Goal: Task Accomplishment & Management: Use online tool/utility

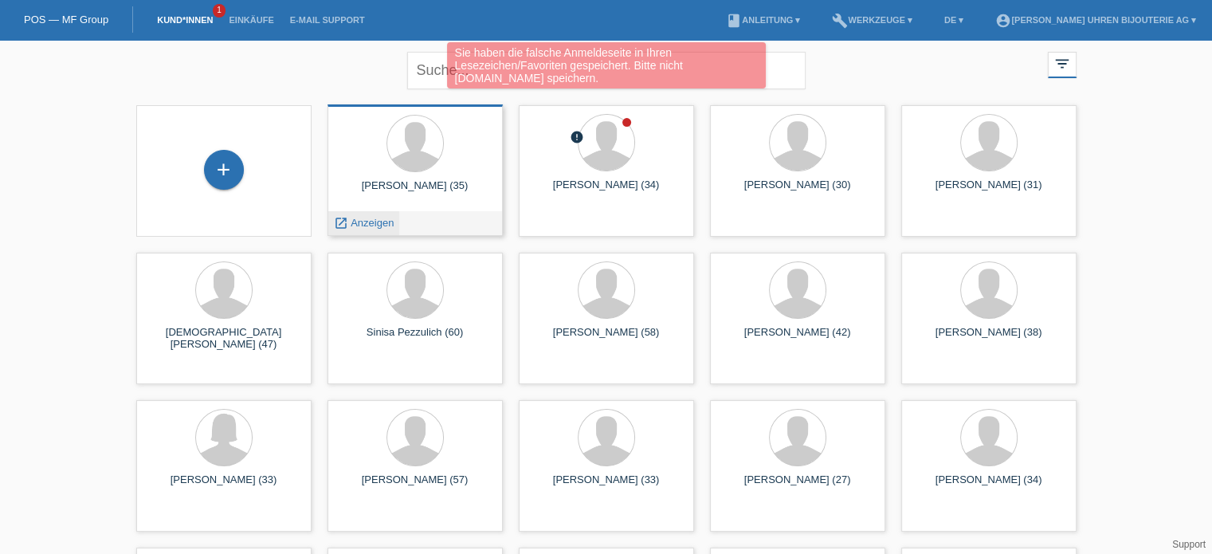
click at [370, 225] on span "Anzeigen" at bounding box center [371, 223] width 43 height 12
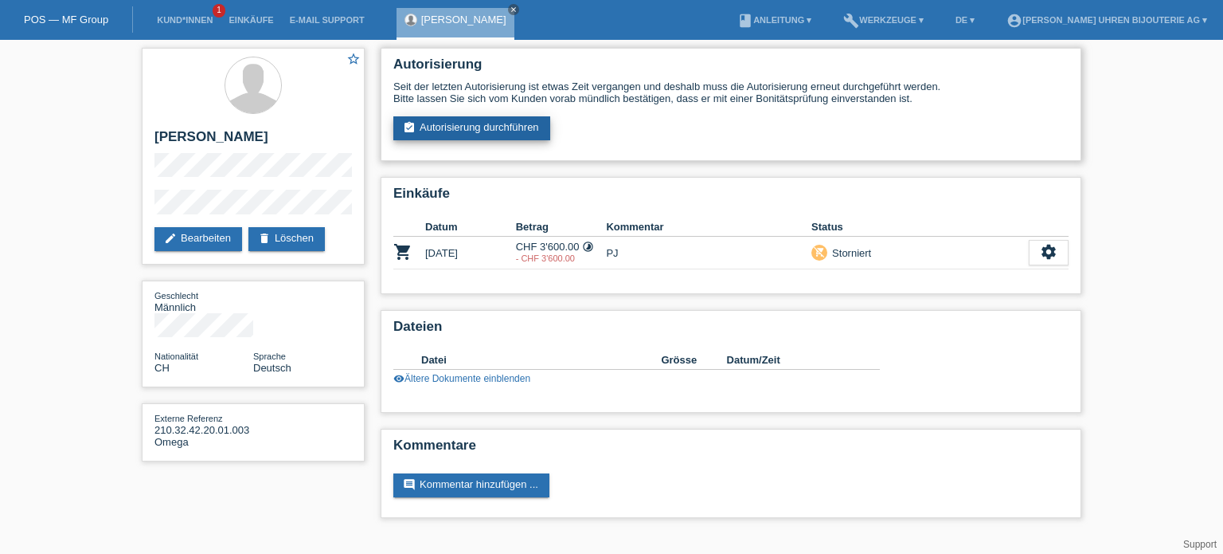
click at [483, 135] on link "assignment_turned_in Autorisierung durchführen" at bounding box center [471, 128] width 157 height 24
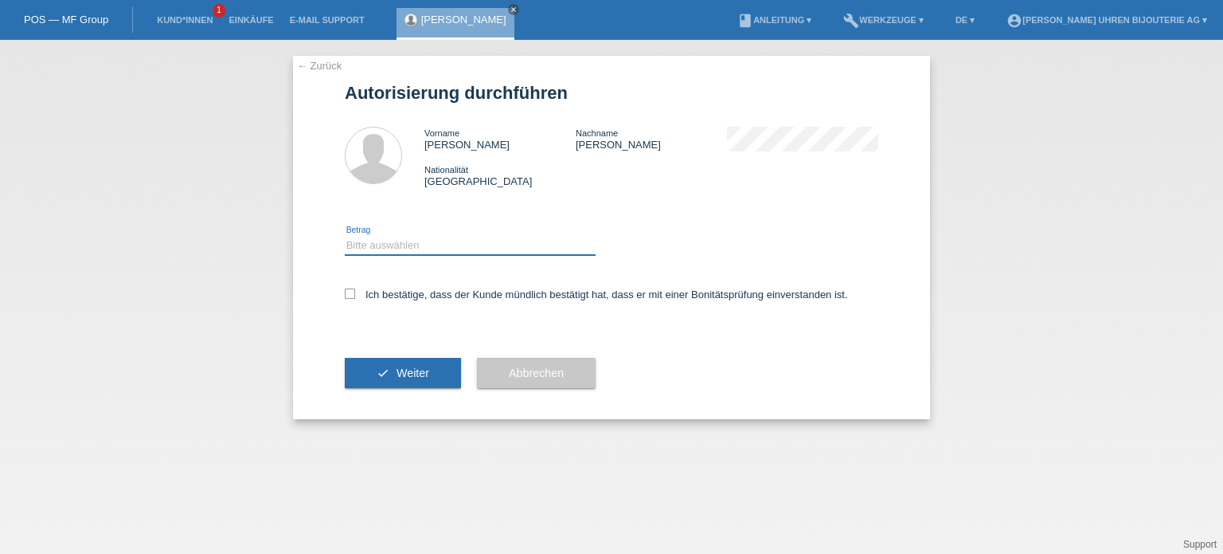
click at [423, 245] on select "Bitte auswählen CHF 1.00 - CHF 499.00 CHF 500.00 - CHF 1'999.00 CHF 2'000.00 - …" at bounding box center [470, 245] width 251 height 19
select select "3"
click at [345, 236] on select "Bitte auswählen CHF 1.00 - CHF 499.00 CHF 500.00 - CHF 1'999.00 CHF 2'000.00 - …" at bounding box center [470, 245] width 251 height 19
click at [346, 292] on icon at bounding box center [350, 293] width 10 height 10
click at [346, 292] on input "Ich bestätige, dass der Kunde mündlich bestätigt hat, dass er mit einer Bonität…" at bounding box center [350, 293] width 10 height 10
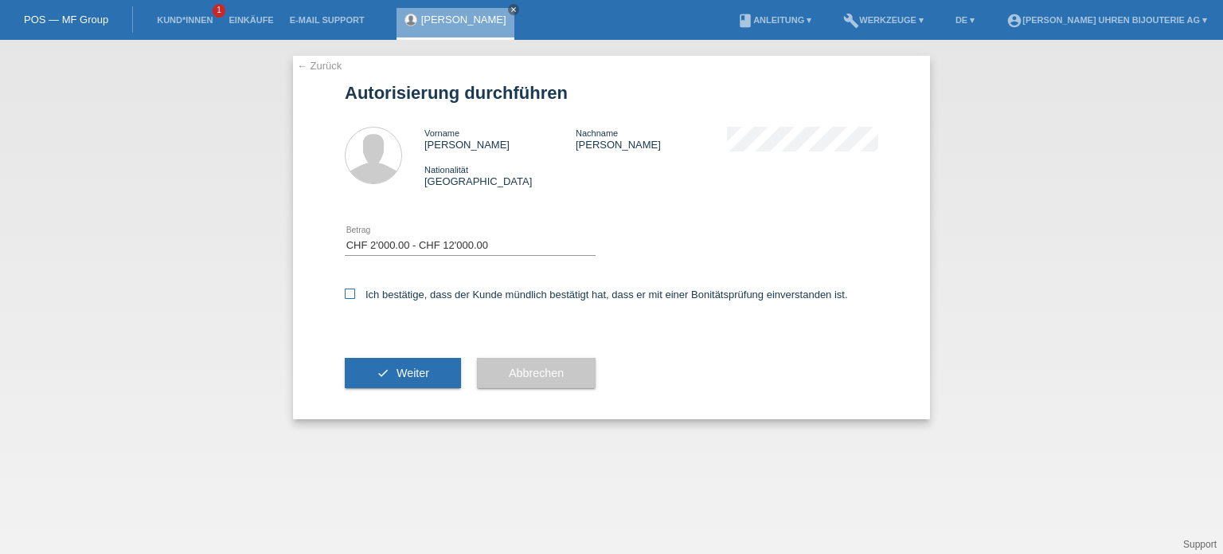
checkbox input "true"
click at [376, 370] on button "check Weiter" at bounding box center [403, 373] width 116 height 30
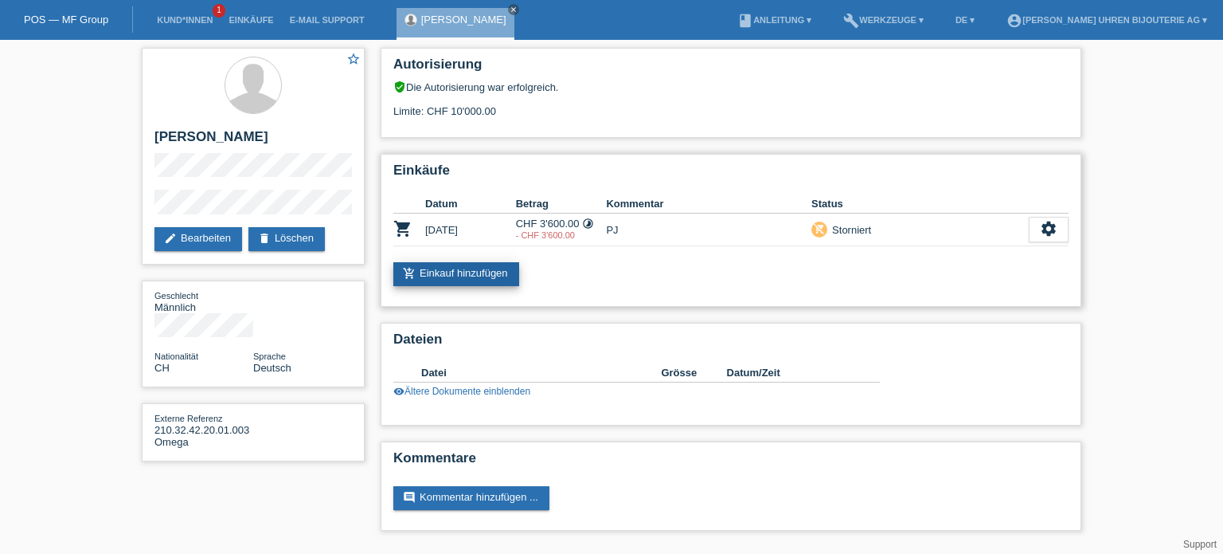
click at [452, 271] on link "add_shopping_cart Einkauf hinzufügen" at bounding box center [456, 274] width 126 height 24
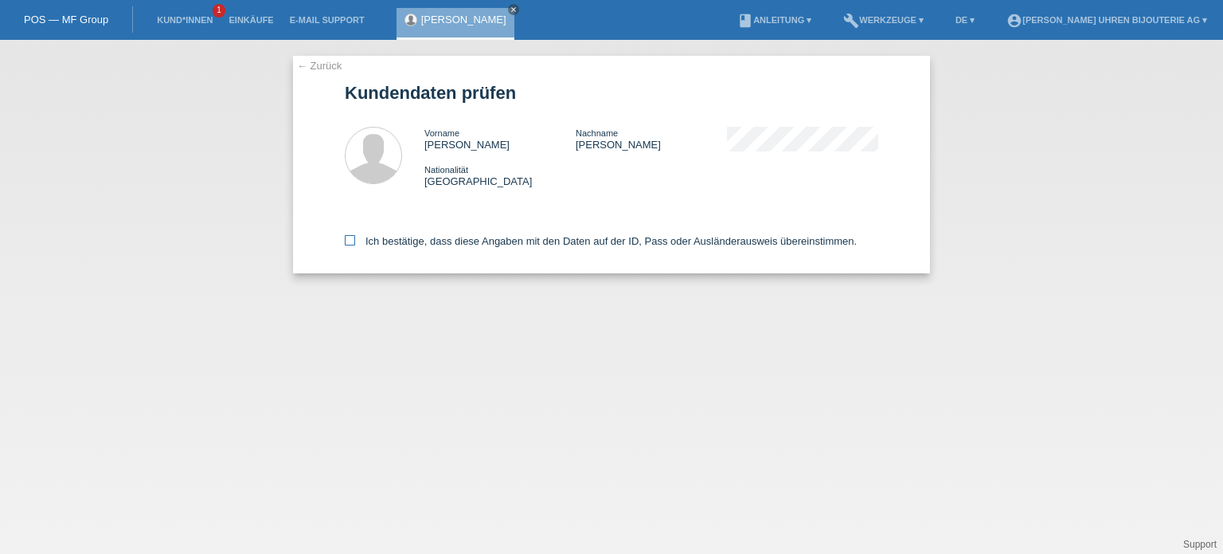
click at [350, 241] on icon at bounding box center [350, 240] width 10 height 10
click at [350, 241] on input "Ich bestätige, dass diese Angaben mit den Daten auf der ID, Pass oder Ausländer…" at bounding box center [350, 240] width 10 height 10
checkbox input "true"
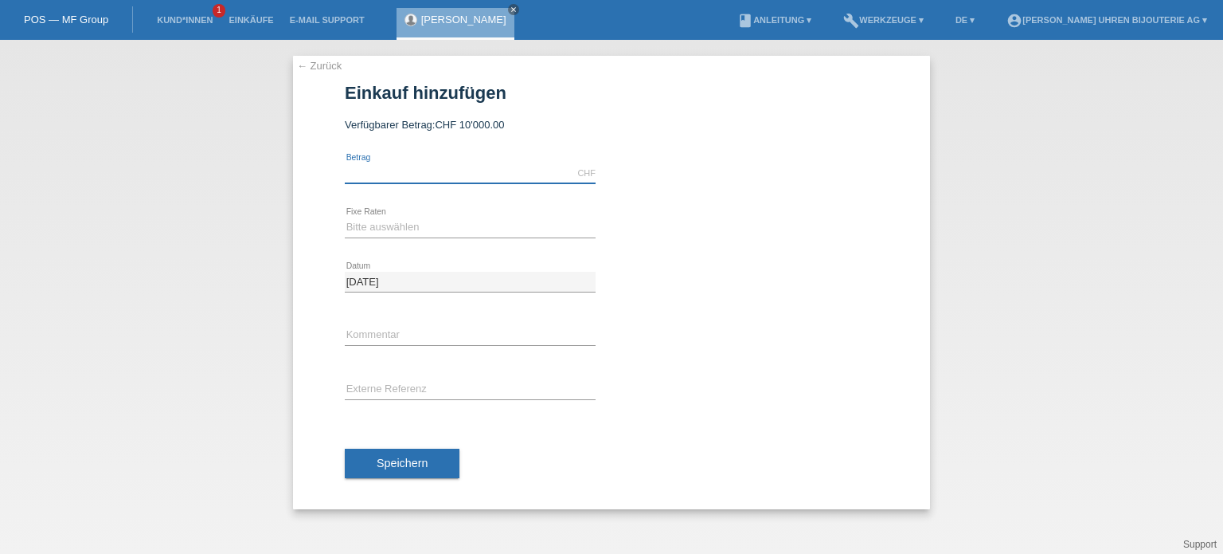
click at [448, 174] on input "text" at bounding box center [470, 173] width 251 height 20
type input "10000.00"
click at [427, 229] on select "Bitte auswählen 6 Raten 12 Raten 18 Raten 24 Raten" at bounding box center [470, 226] width 251 height 19
select select "541"
click at [345, 217] on select "Bitte auswählen 6 Raten 12 Raten 18 Raten 24 Raten" at bounding box center [470, 226] width 251 height 19
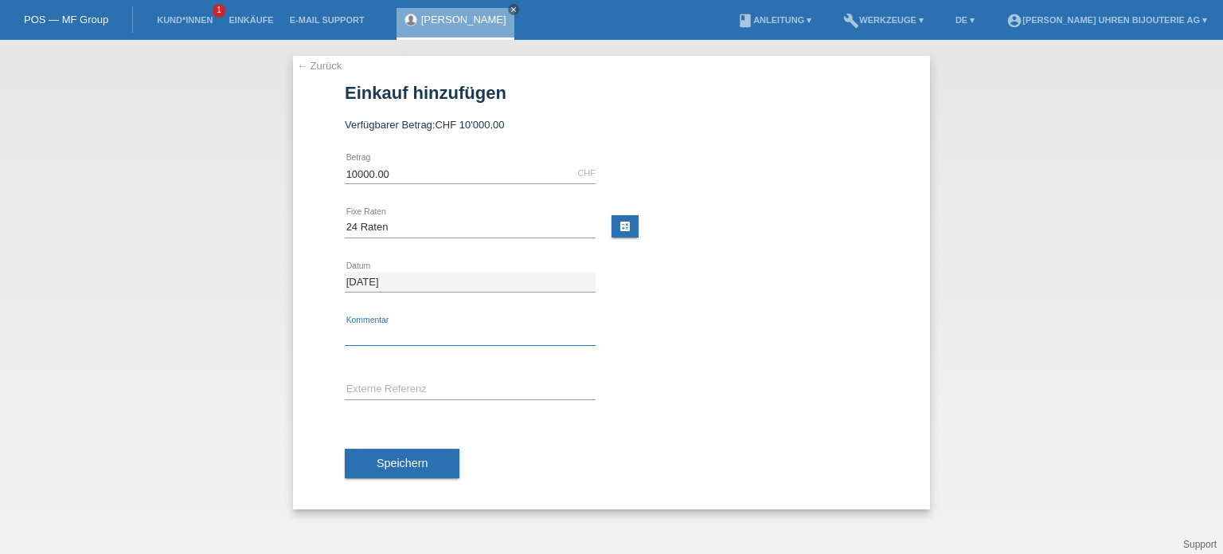
click at [401, 337] on input "text" at bounding box center [470, 336] width 251 height 20
type input "BG"
click at [382, 385] on input "text" at bounding box center [470, 390] width 251 height 20
paste input "126610LN"
type input "126610LN"
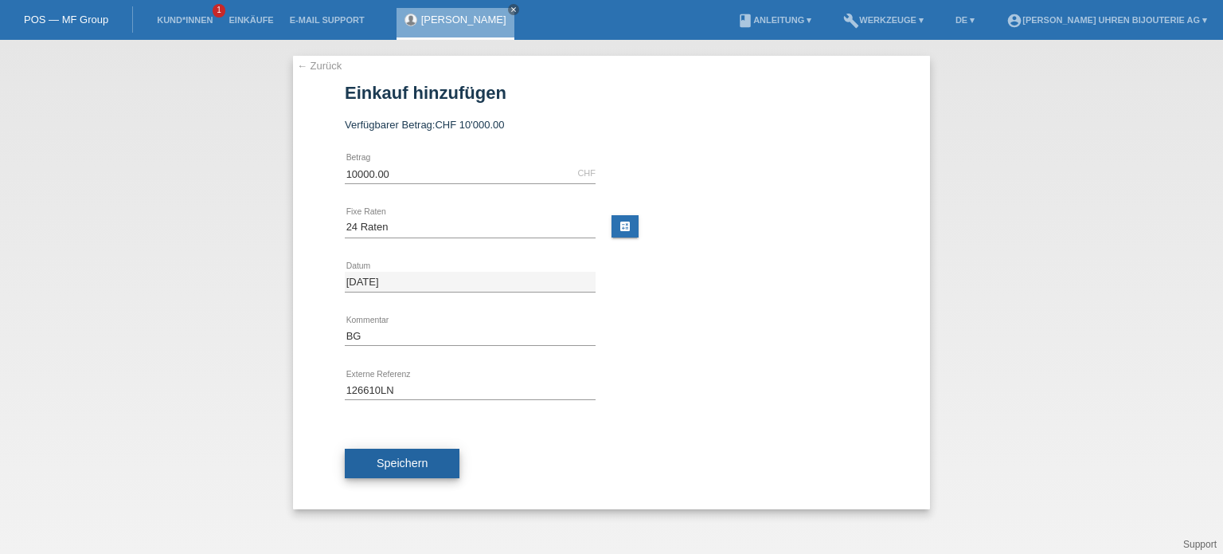
click at [409, 461] on span "Speichern" at bounding box center [402, 462] width 51 height 13
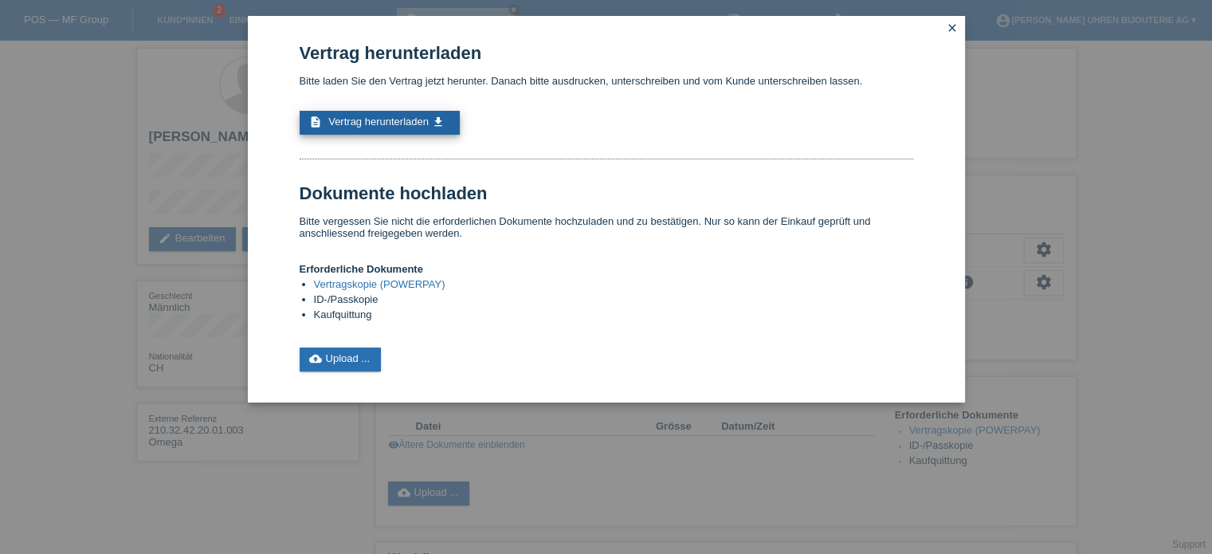
click at [362, 121] on span "Vertrag herunterladen" at bounding box center [378, 121] width 100 height 12
click at [18, 182] on div "Vertrag herunterladen Bitte laden Sie den Vertrag jetzt herunter. Danach bitte …" at bounding box center [606, 277] width 1212 height 554
click at [958, 22] on link "close" at bounding box center [952, 29] width 21 height 18
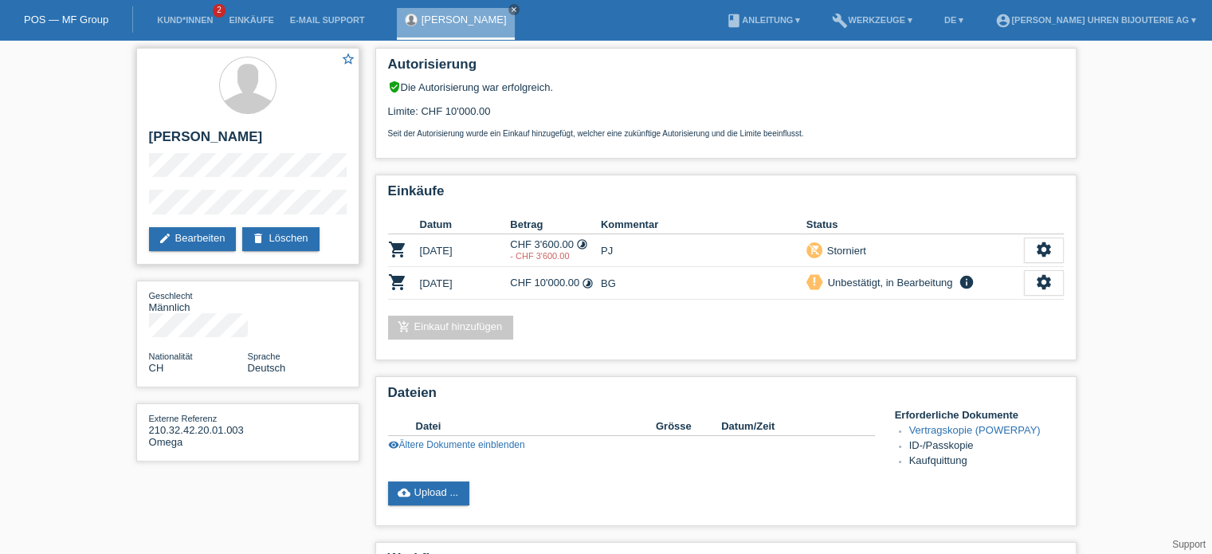
click at [141, 209] on div "star_border Daniel Zesiger edit Bearbeiten delete Löschen" at bounding box center [247, 156] width 223 height 217
click at [61, 22] on link "POS — MF Group" at bounding box center [66, 20] width 84 height 12
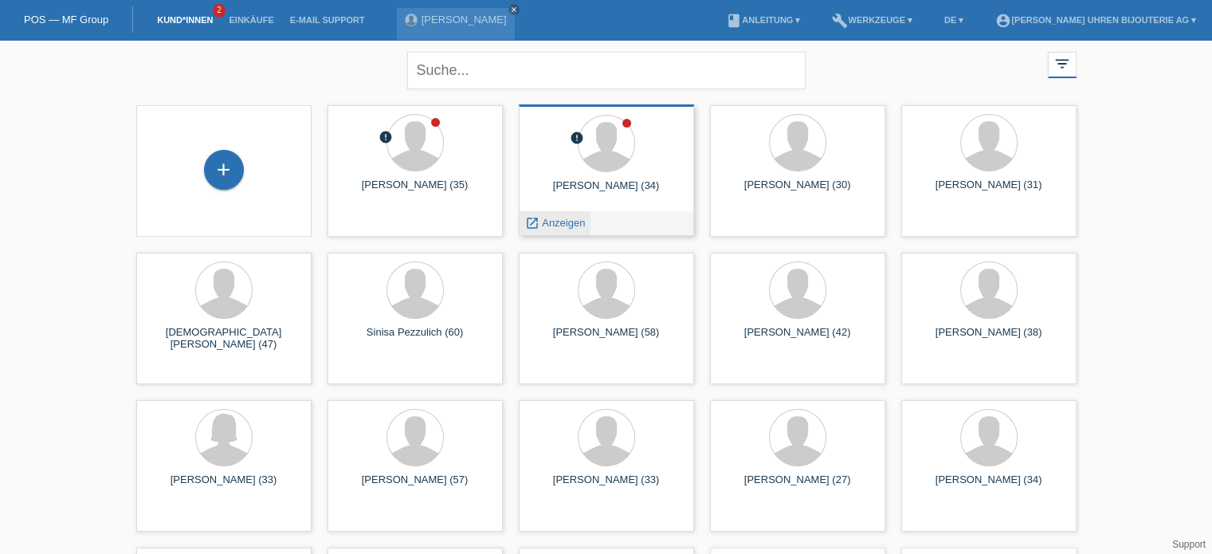
click at [574, 220] on span "Anzeigen" at bounding box center [563, 223] width 43 height 12
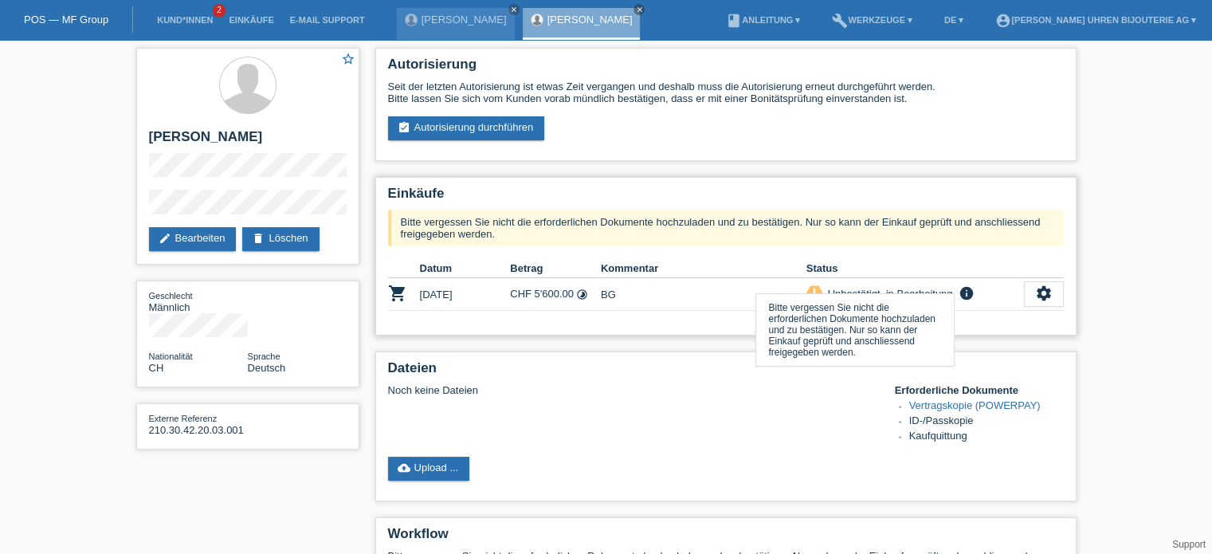
click at [965, 292] on icon "info" at bounding box center [965, 293] width 19 height 16
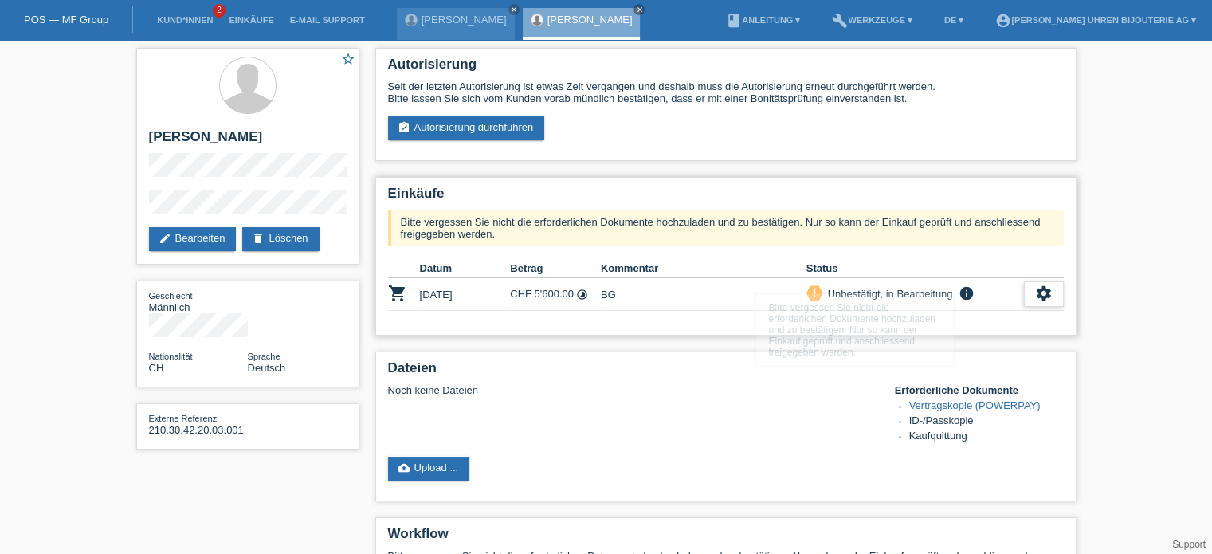
click at [1037, 299] on icon "settings" at bounding box center [1044, 293] width 18 height 18
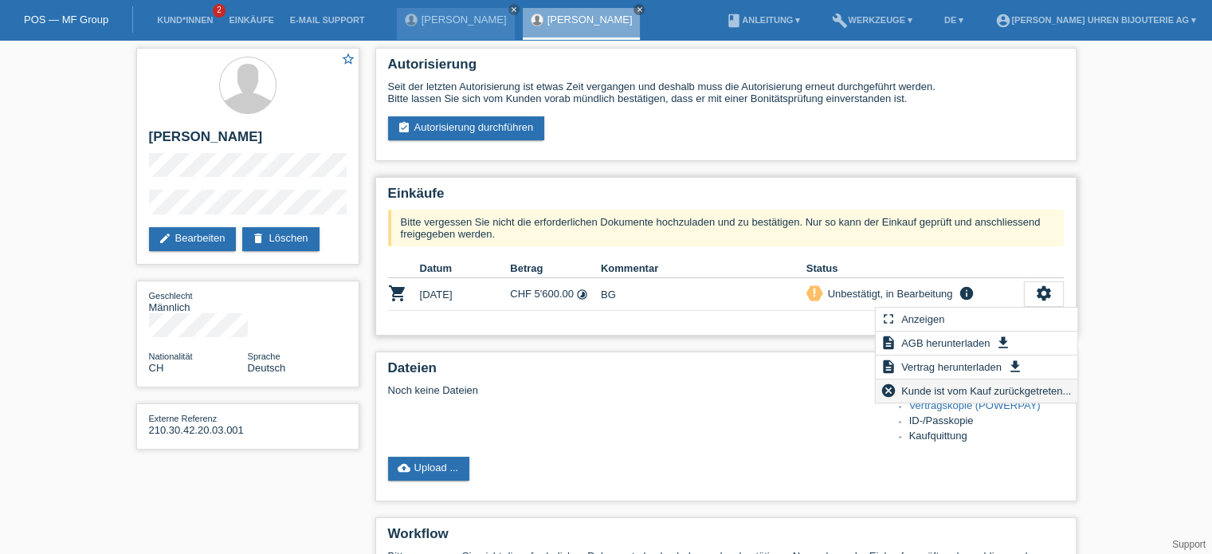
click at [952, 391] on span "Kunde ist vom Kauf zurückgetreten..." at bounding box center [986, 390] width 174 height 19
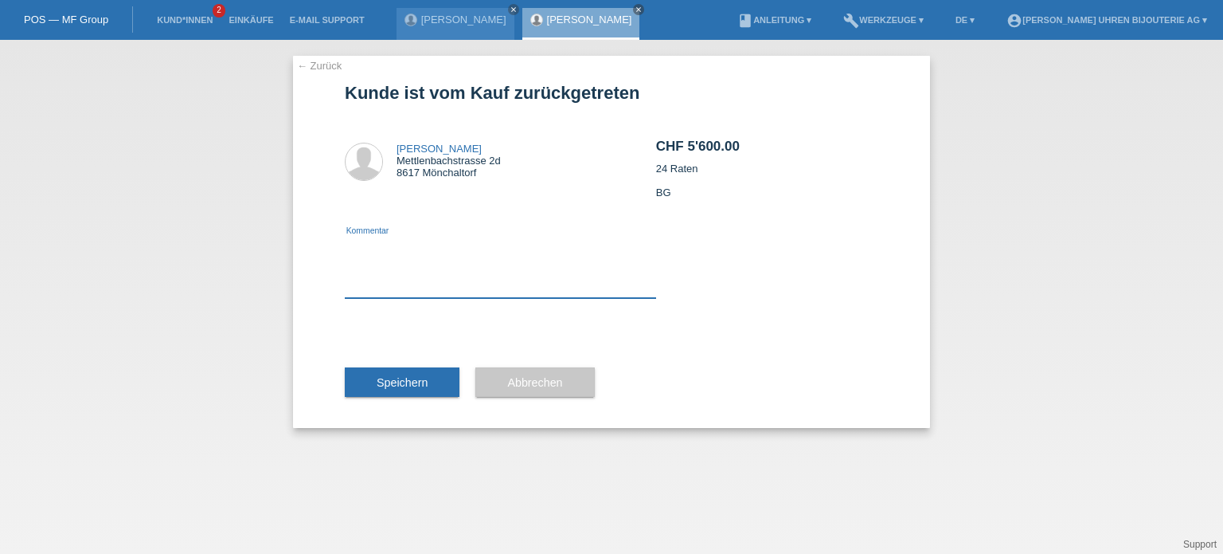
click at [514, 292] on textarea at bounding box center [500, 267] width 311 height 61
type textarea "Möchte doch keine Finanzierung."
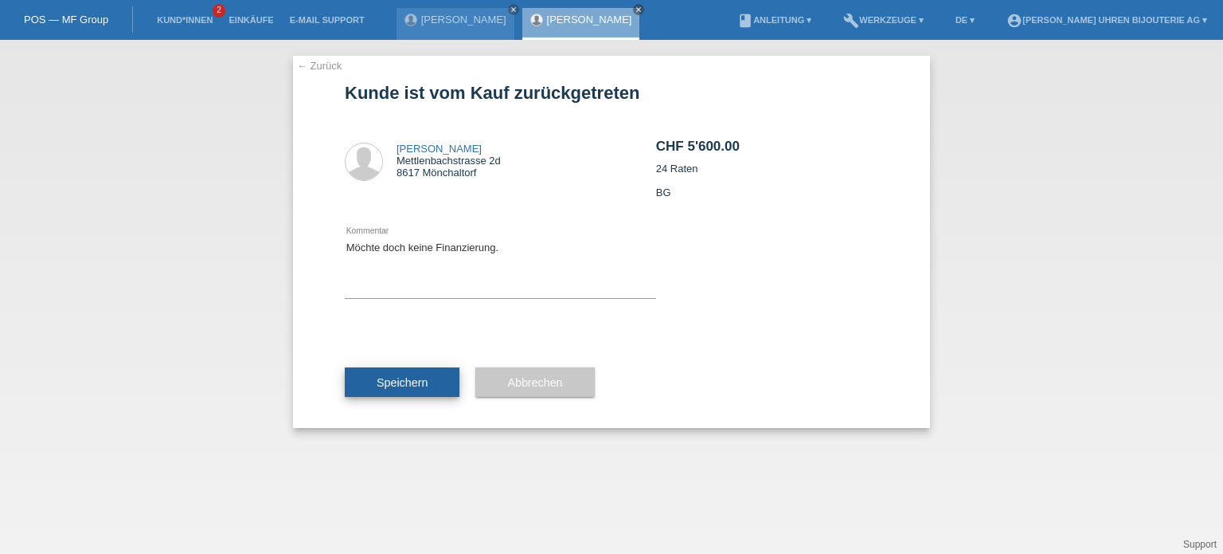
click at [395, 371] on button "Speichern" at bounding box center [402, 382] width 115 height 30
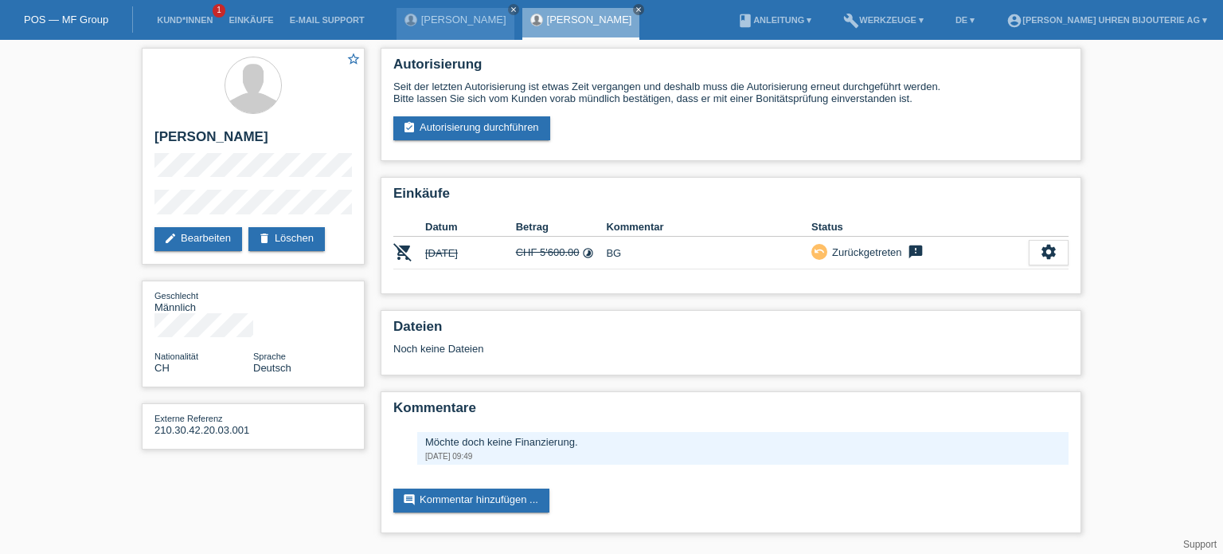
click at [79, 18] on link "POS — MF Group" at bounding box center [66, 20] width 84 height 12
